Goal: Task Accomplishment & Management: Use online tool/utility

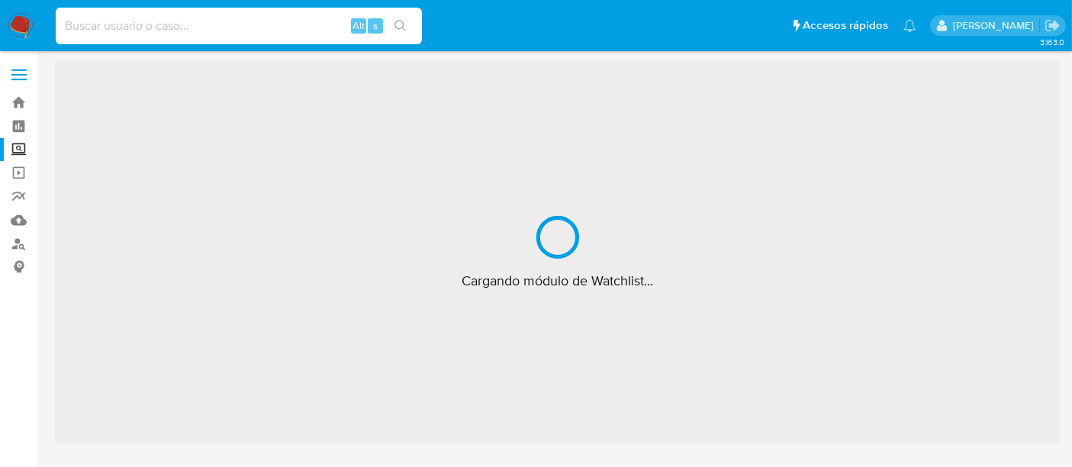
click at [166, 29] on input at bounding box center [239, 26] width 366 height 20
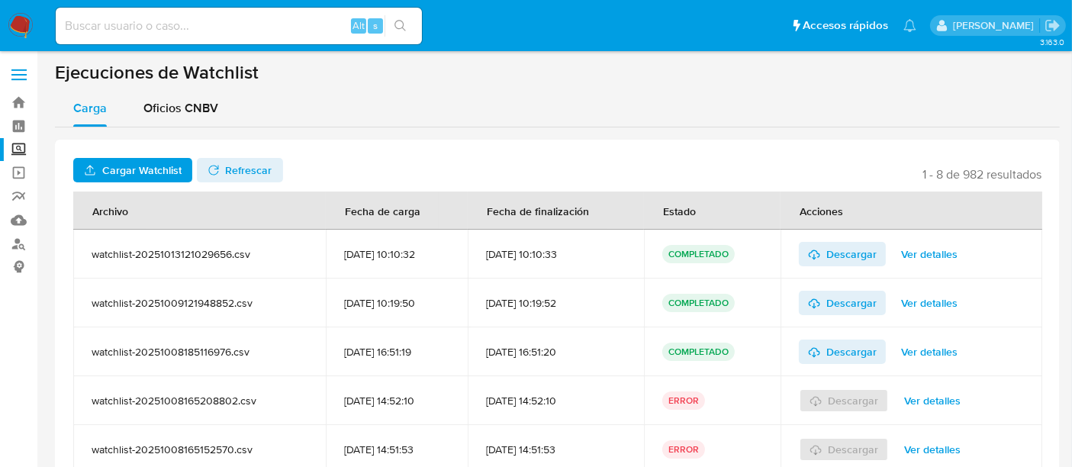
click at [136, 171] on span "Cargar Watchlist" at bounding box center [141, 170] width 79 height 24
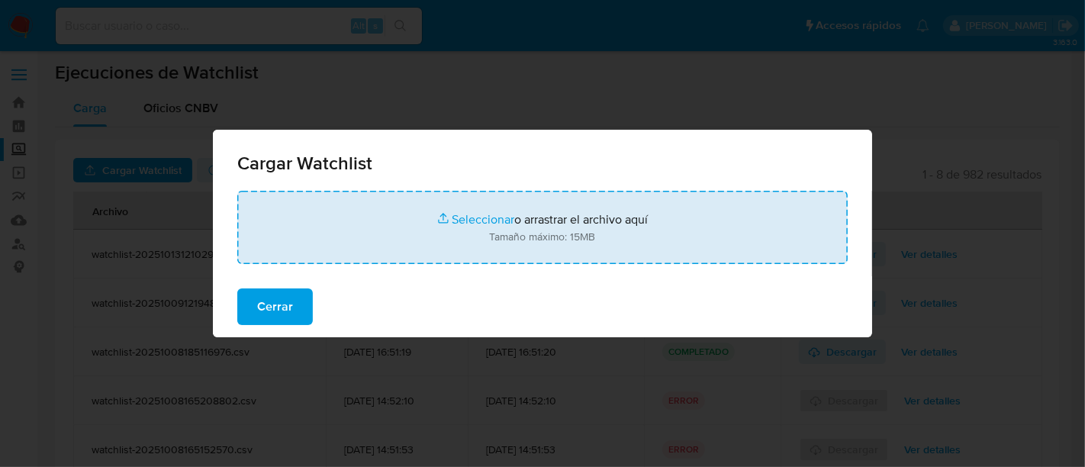
click at [492, 219] on input "file" at bounding box center [542, 227] width 611 height 73
type input "C:\fakepath\CARGA WL 14102025 01 - Hoja 1.csv"
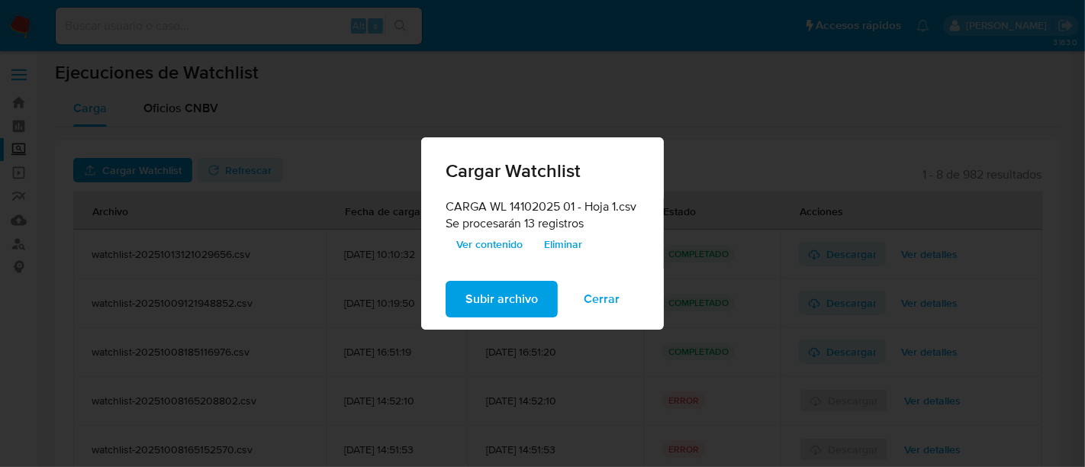
click at [474, 240] on span "Ver contenido" at bounding box center [489, 244] width 66 height 21
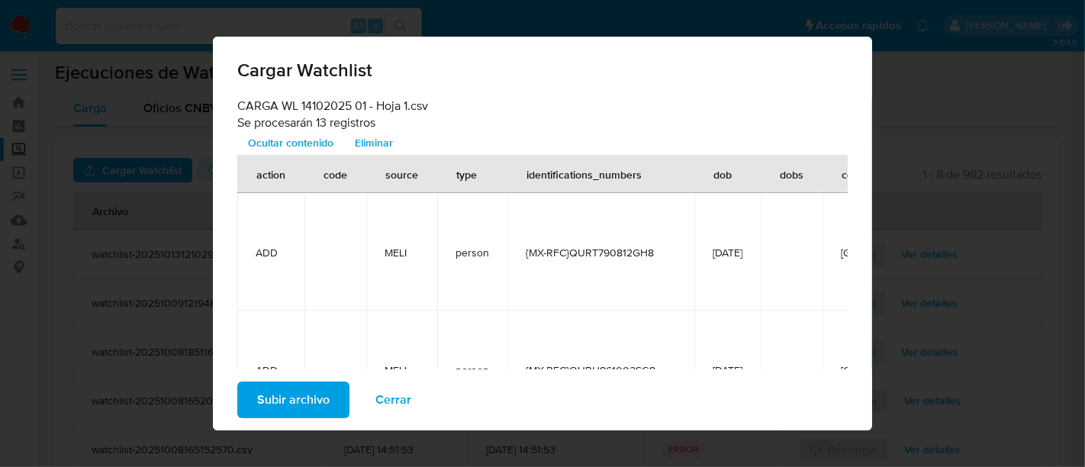
scroll to position [0, 346]
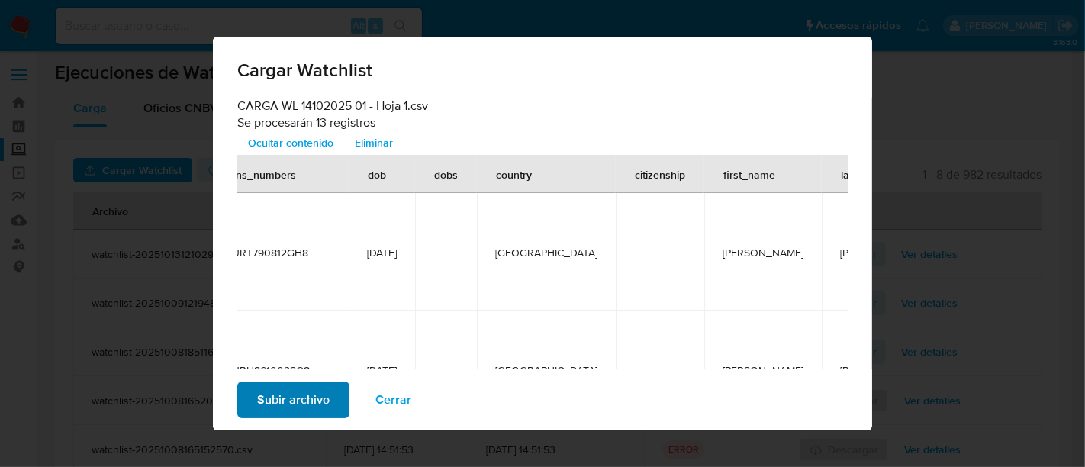
click at [270, 405] on span "Subir archivo" at bounding box center [293, 400] width 73 height 34
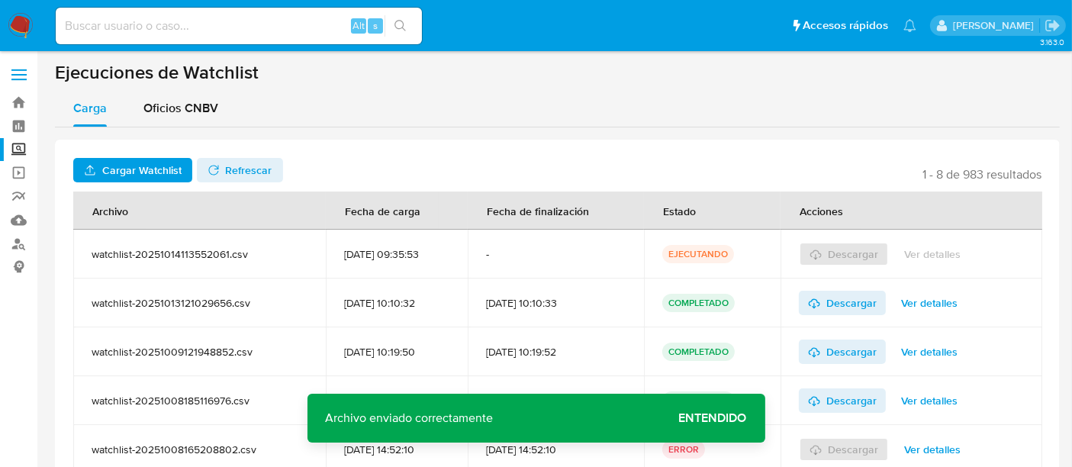
click at [256, 170] on span "Refrescar" at bounding box center [249, 170] width 47 height 24
click at [925, 262] on span "Ver detalles" at bounding box center [929, 253] width 56 height 21
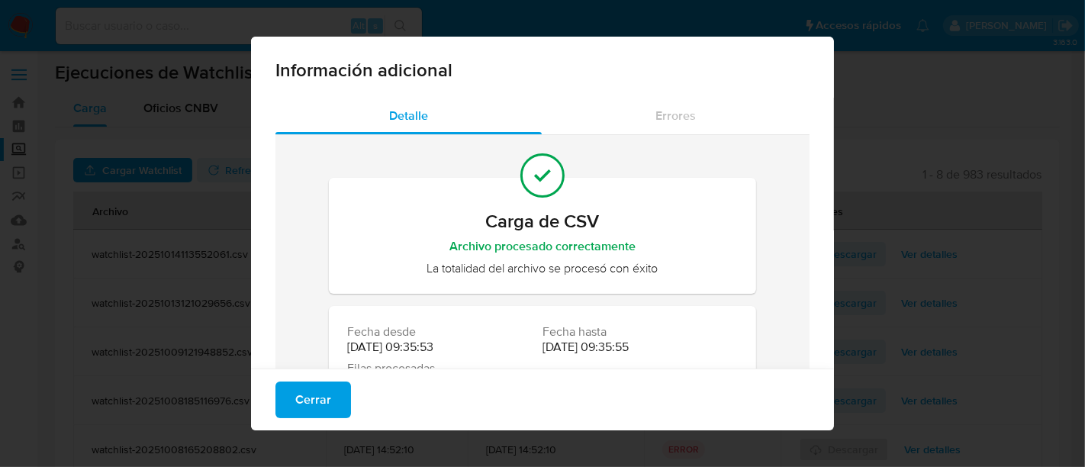
click at [498, 406] on div "Cerrar" at bounding box center [542, 400] width 583 height 62
